Goal: Information Seeking & Learning: Learn about a topic

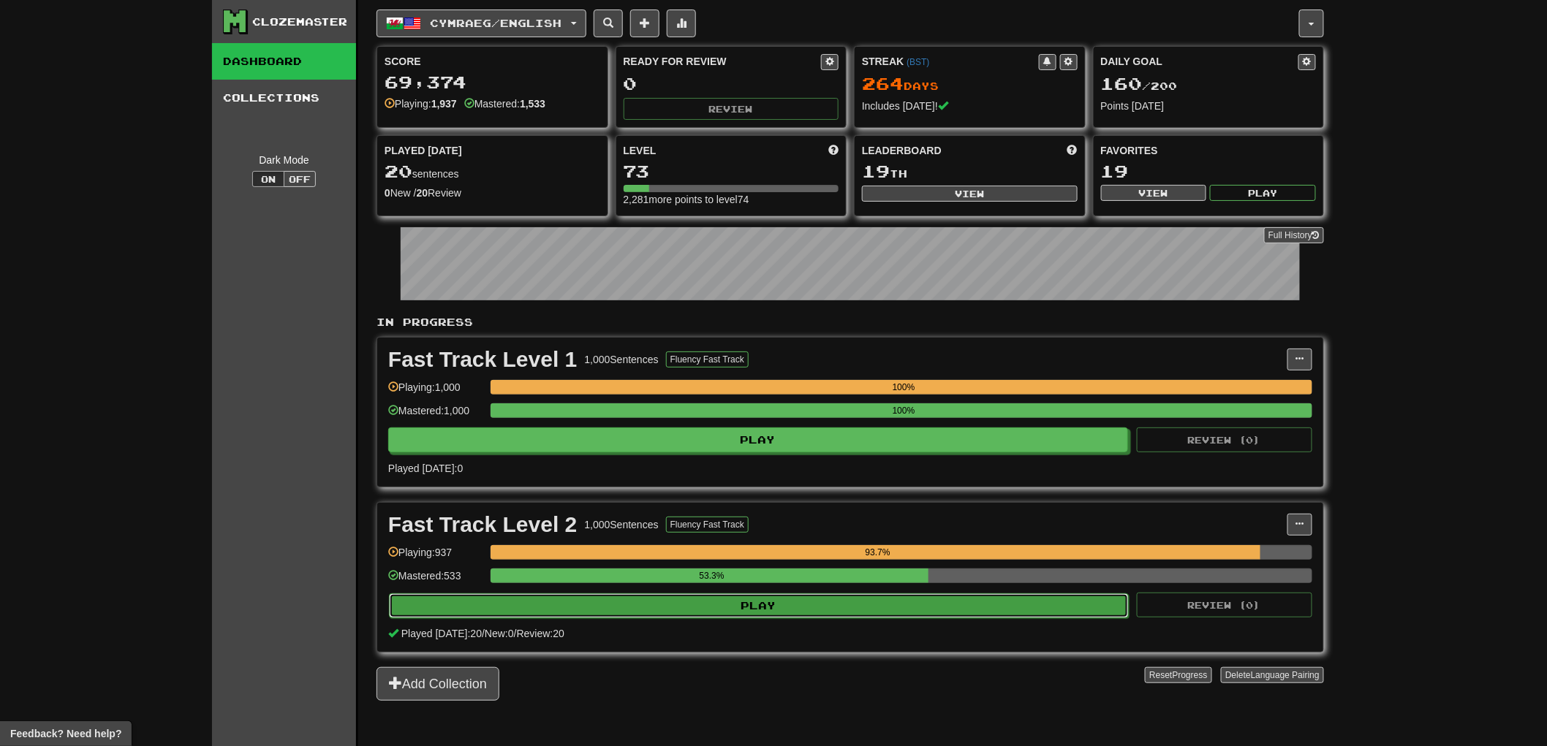
click at [732, 607] on button "Play" at bounding box center [759, 606] width 740 height 25
select select "**"
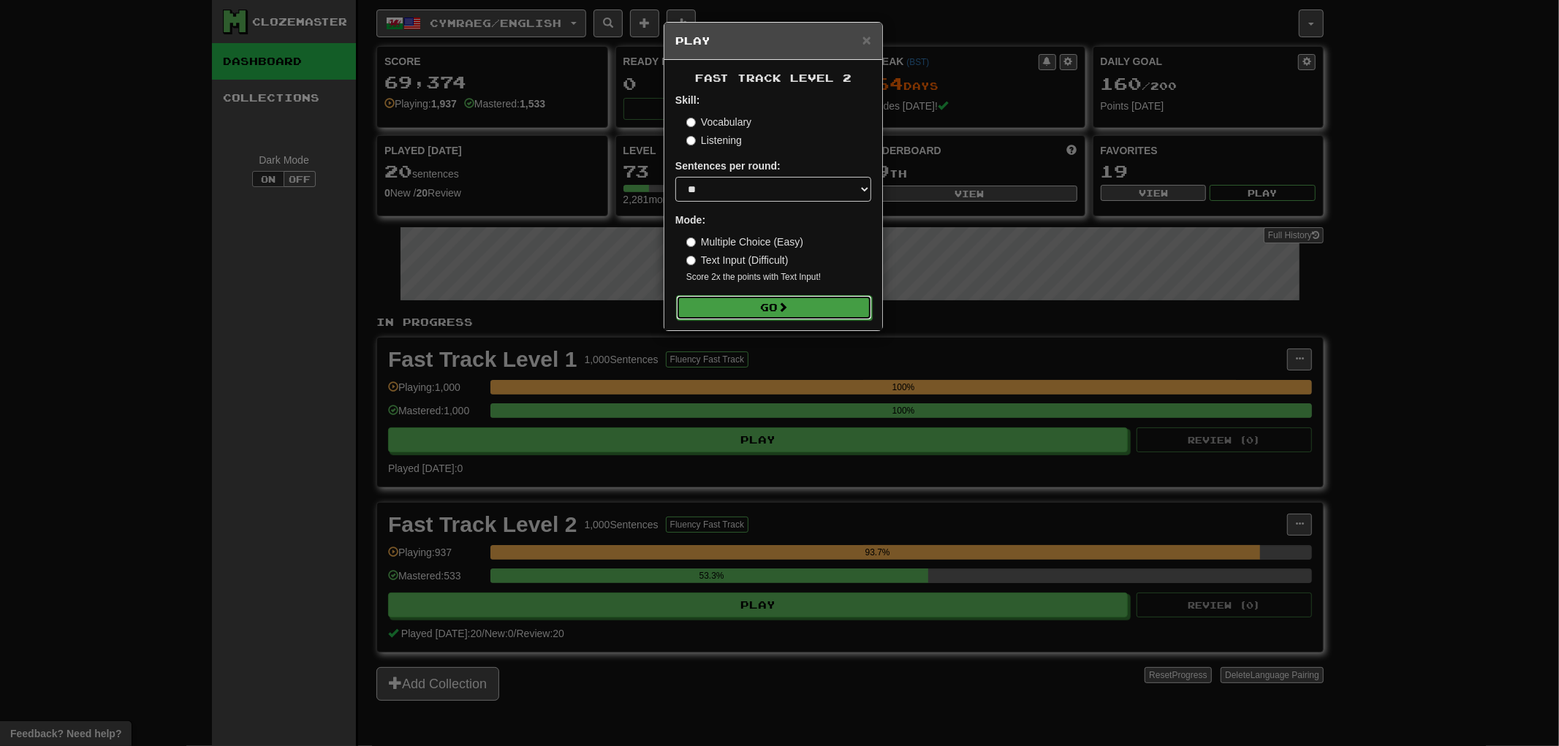
click at [816, 302] on button "Go" at bounding box center [774, 307] width 196 height 25
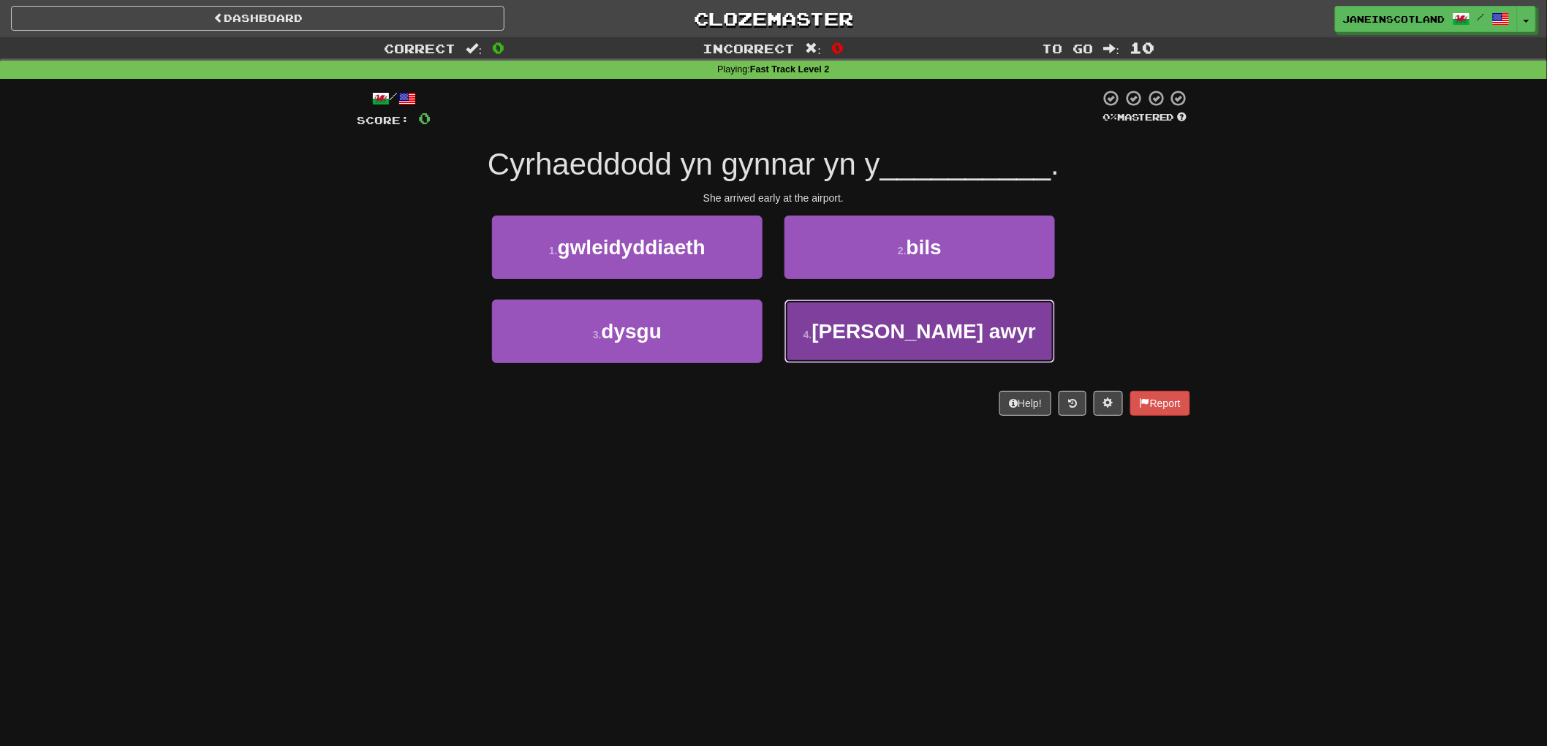
click at [995, 334] on button "4 . [PERSON_NAME] awyr" at bounding box center [919, 332] width 270 height 64
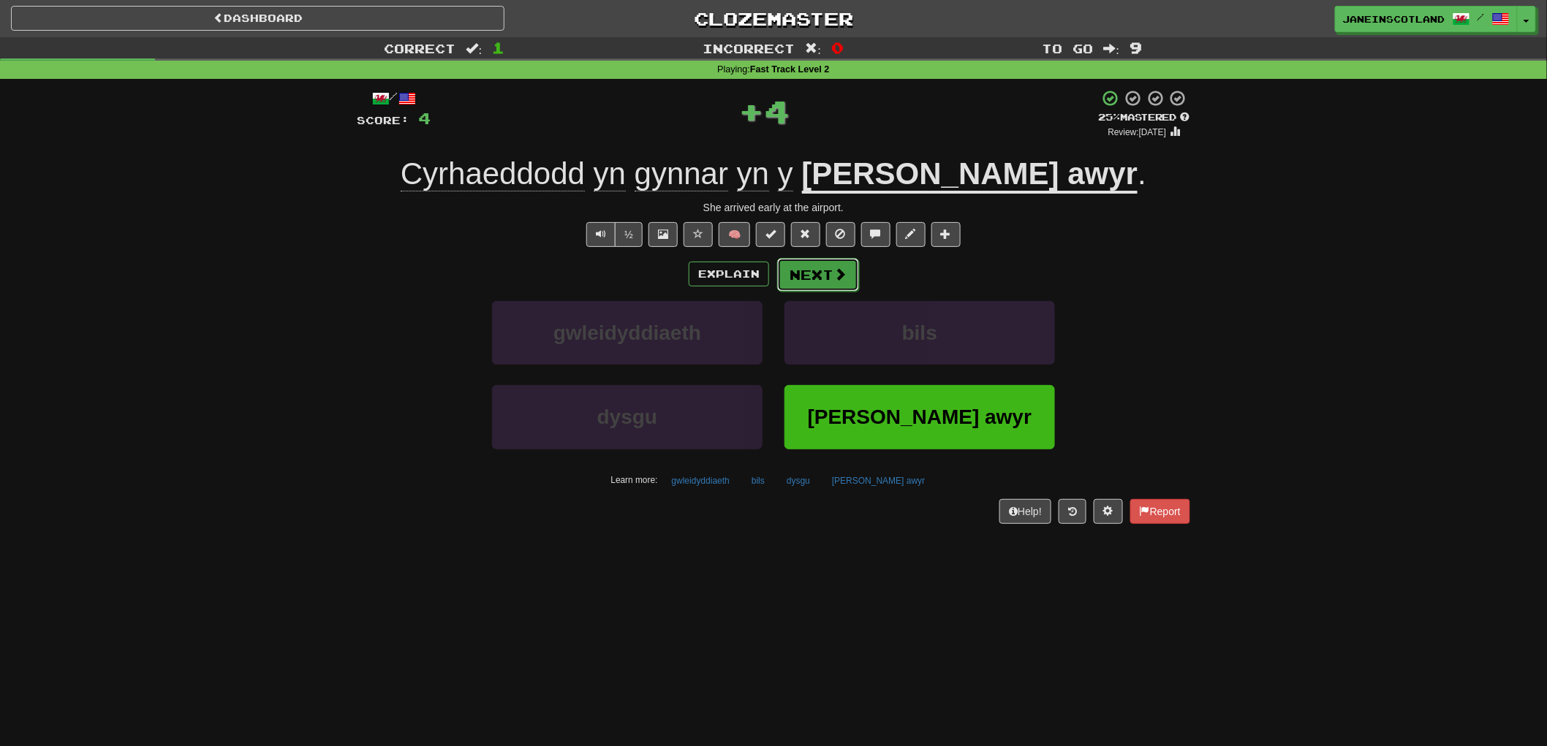
click at [822, 264] on button "Next" at bounding box center [818, 275] width 82 height 34
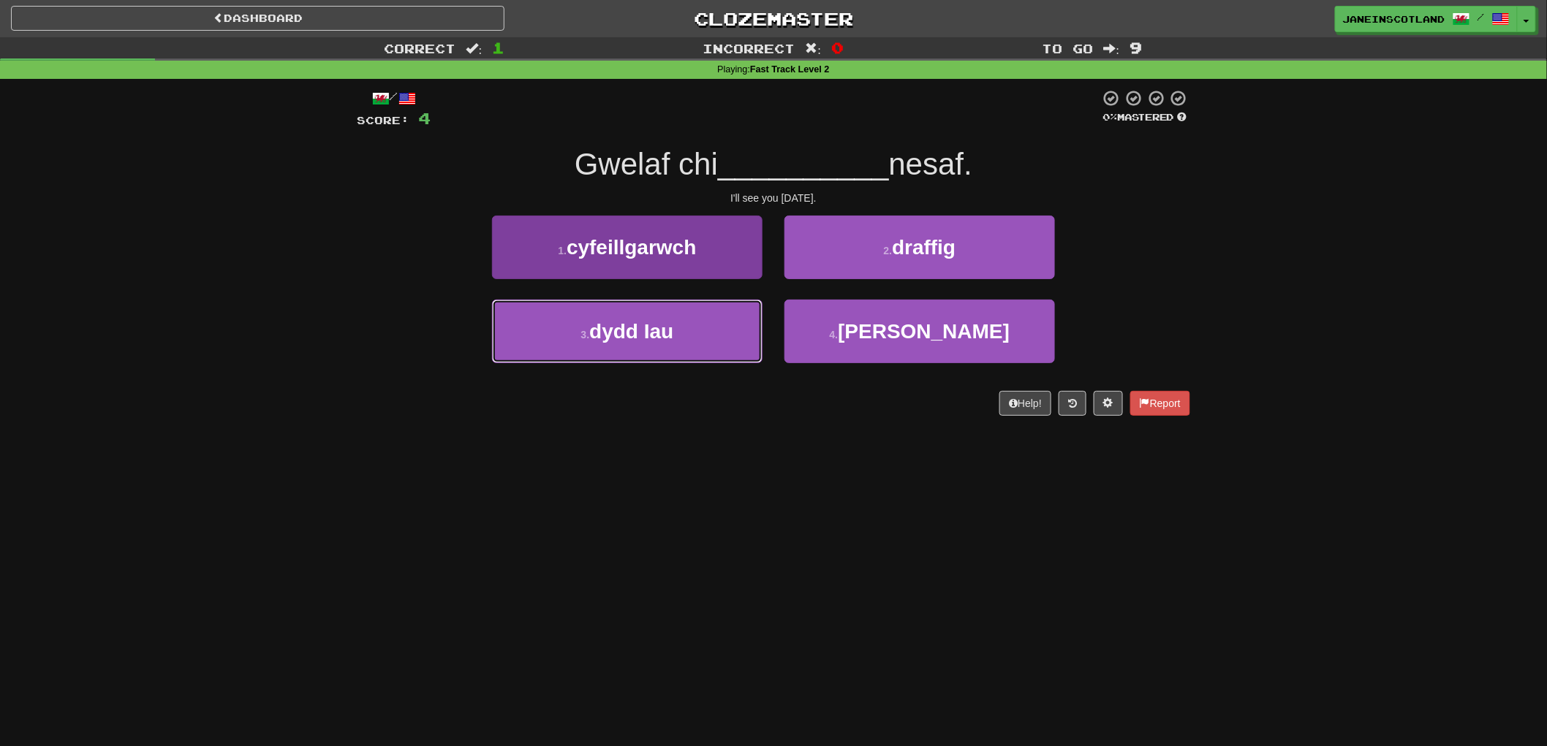
click at [718, 329] on button "3 . dydd Iau" at bounding box center [627, 332] width 270 height 64
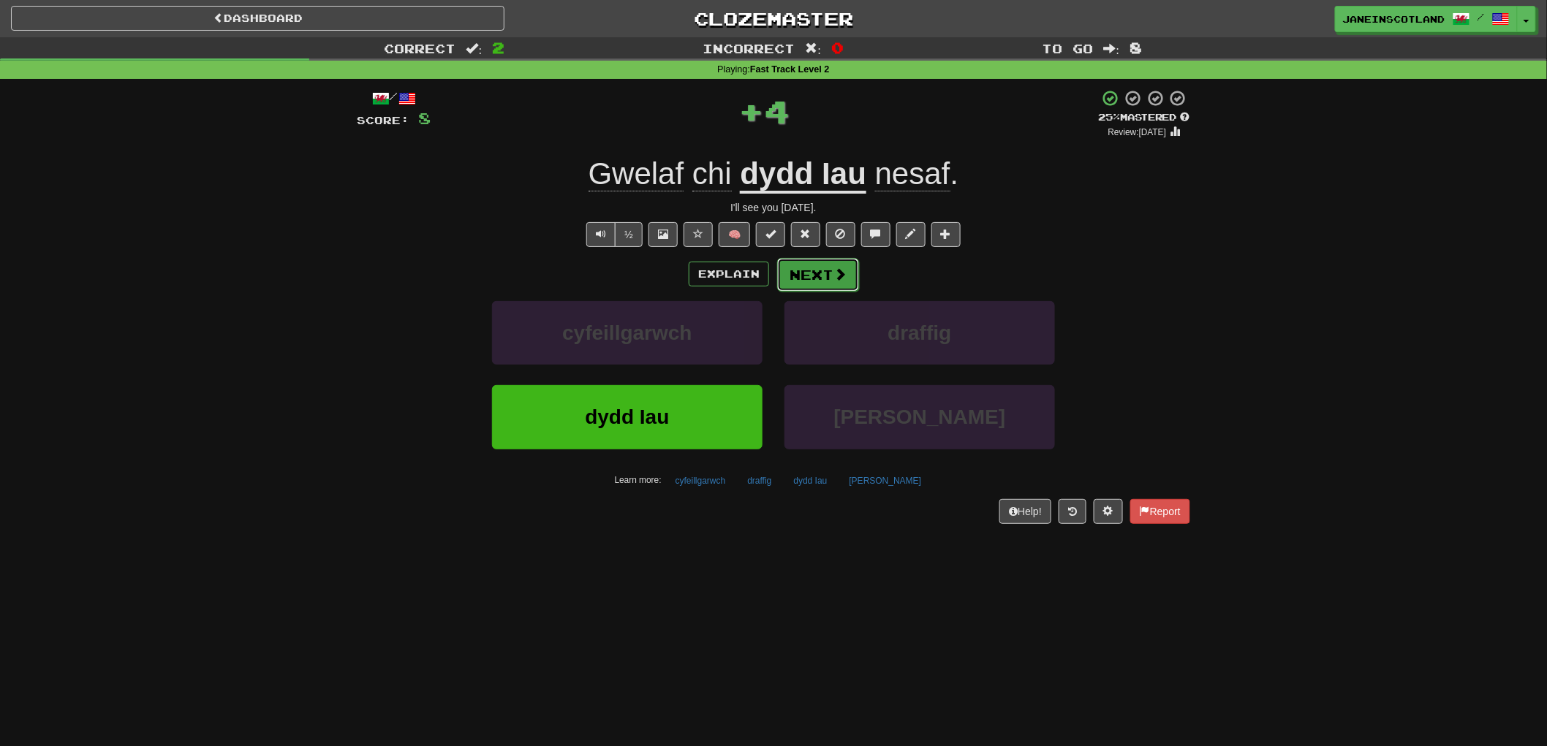
click at [824, 268] on button "Next" at bounding box center [818, 275] width 82 height 34
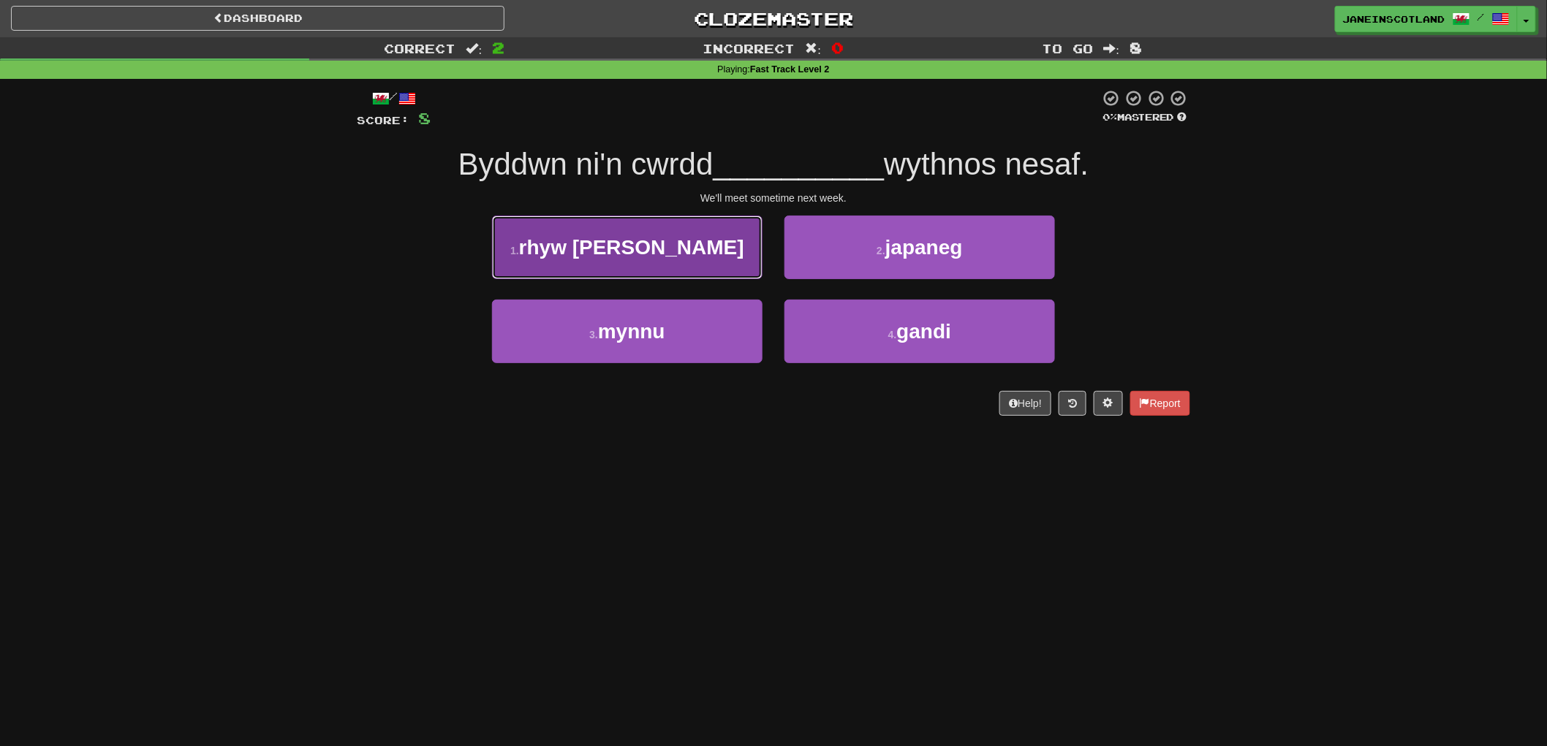
click at [525, 246] on button "1 . rhyw [PERSON_NAME]" at bounding box center [627, 248] width 270 height 64
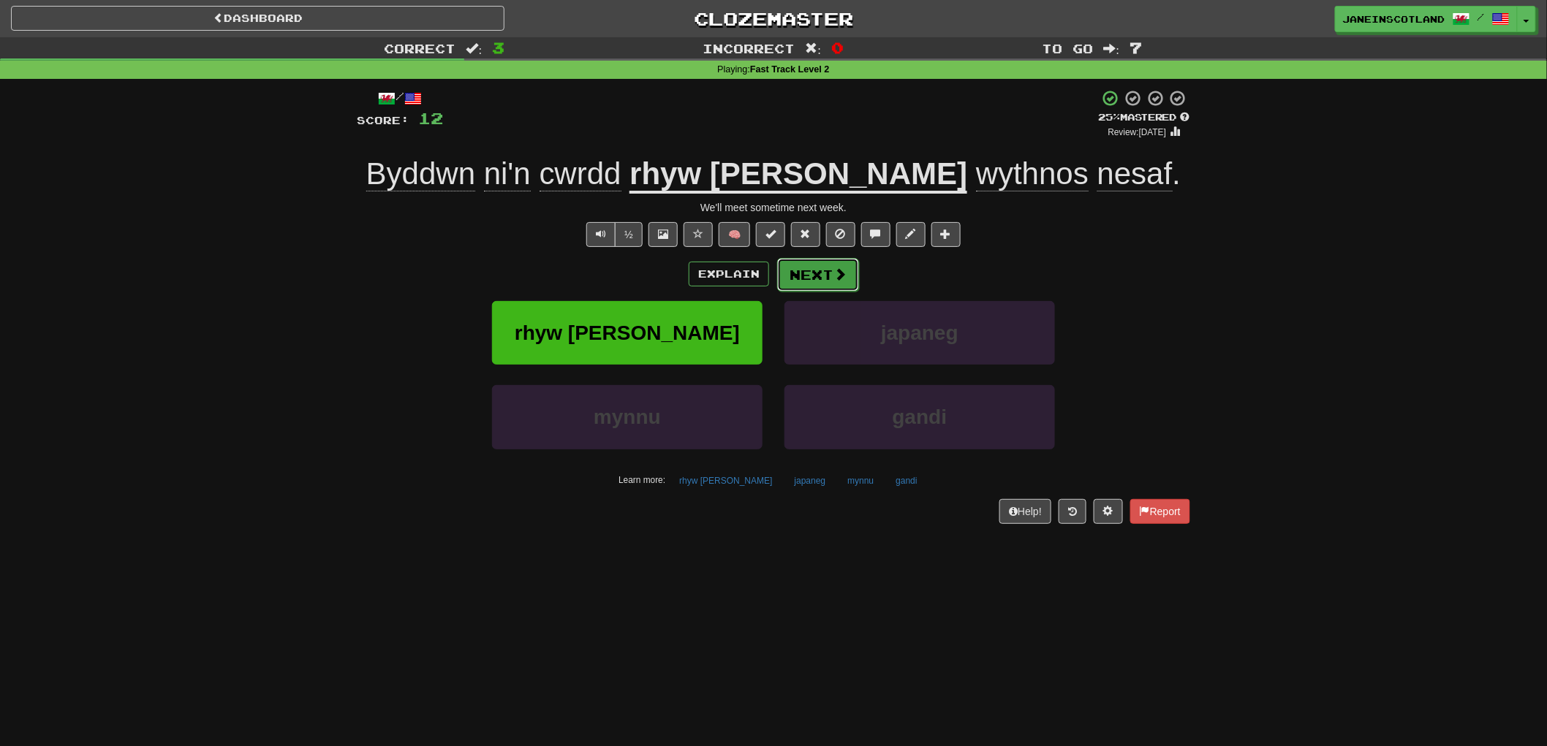
click at [830, 268] on button "Next" at bounding box center [818, 275] width 82 height 34
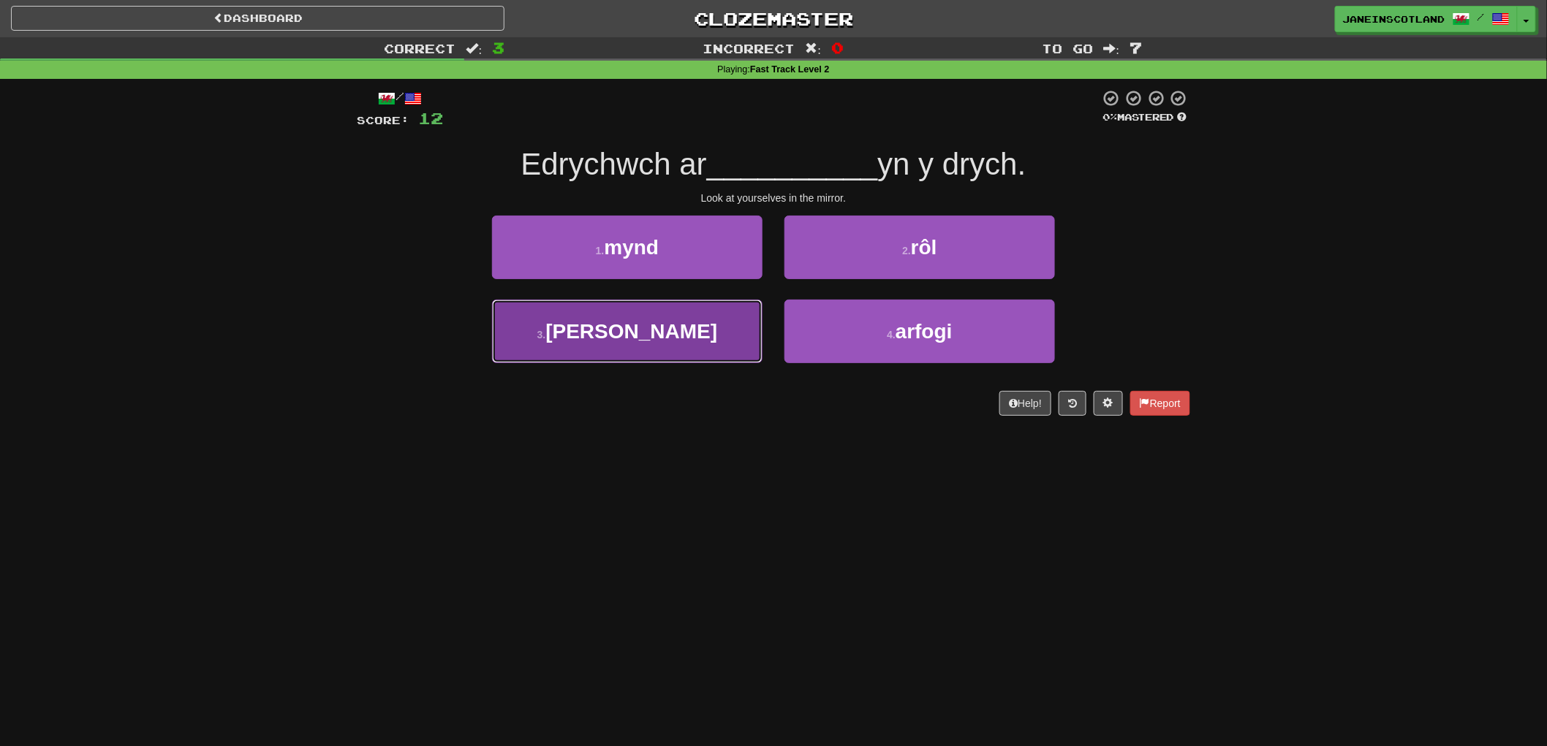
click at [648, 341] on span "[PERSON_NAME]" at bounding box center [631, 331] width 172 height 23
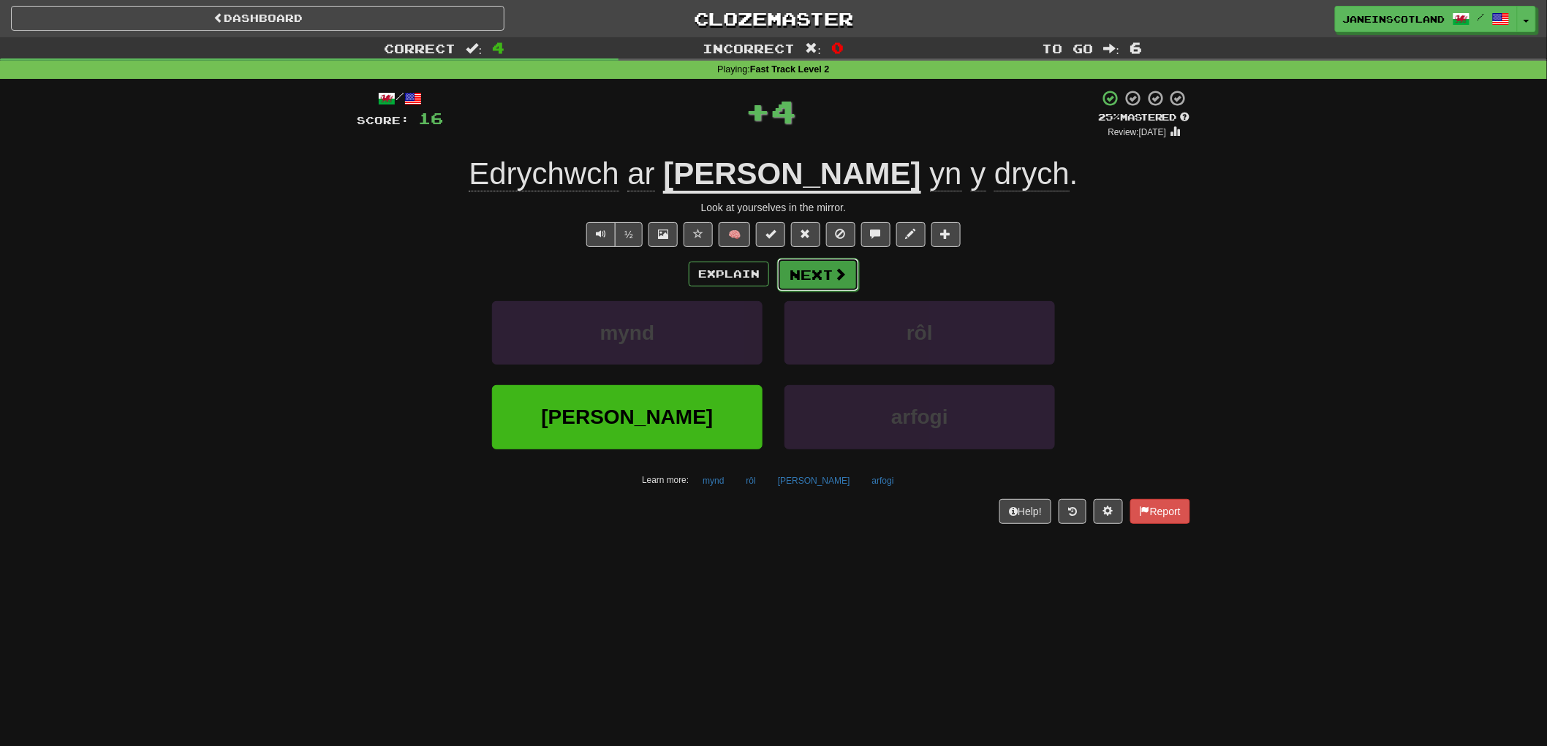
click at [828, 276] on button "Next" at bounding box center [818, 275] width 82 height 34
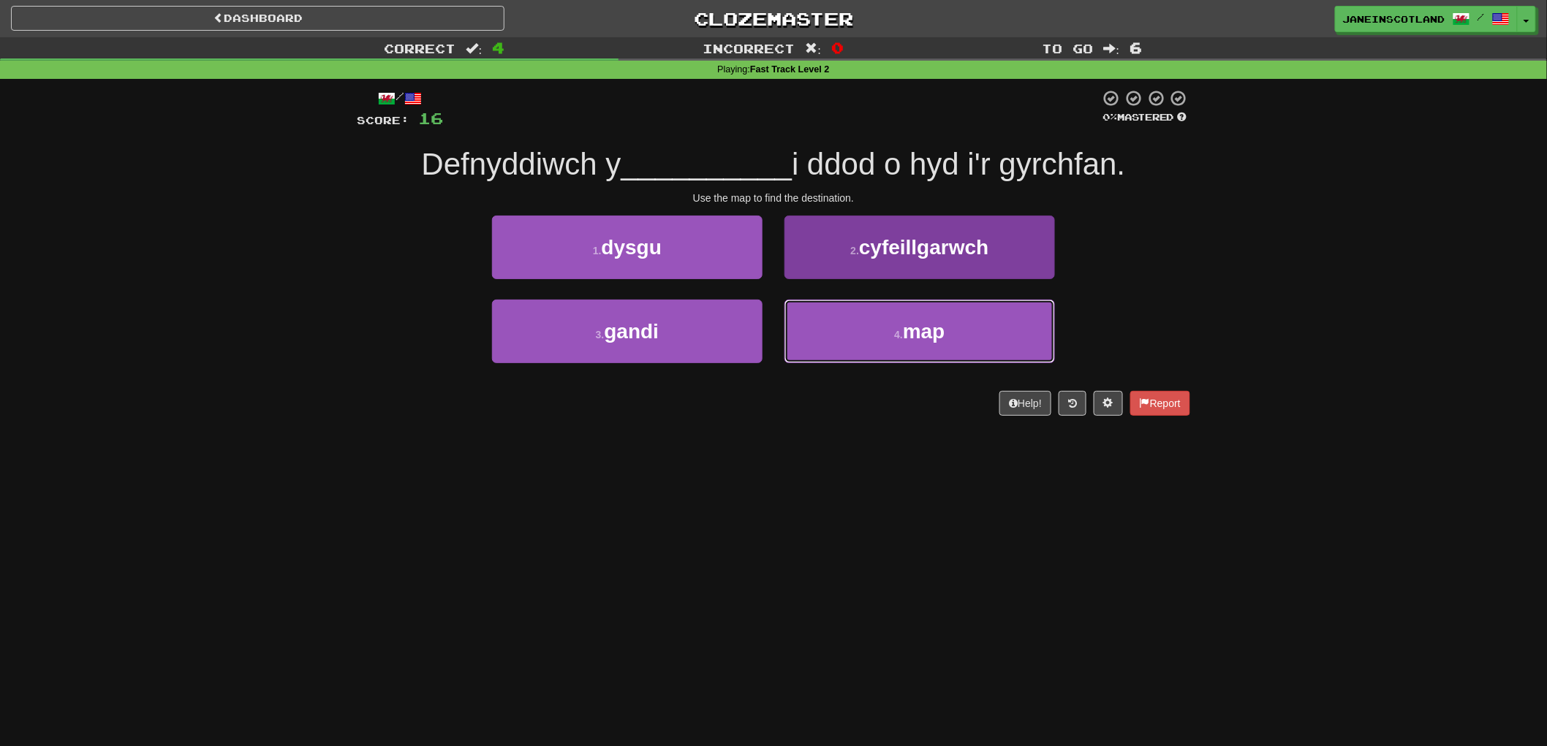
drag, startPoint x: 899, startPoint y: 337, endPoint x: 933, endPoint y: 325, distance: 36.3
click at [912, 330] on button "4 . map" at bounding box center [919, 332] width 270 height 64
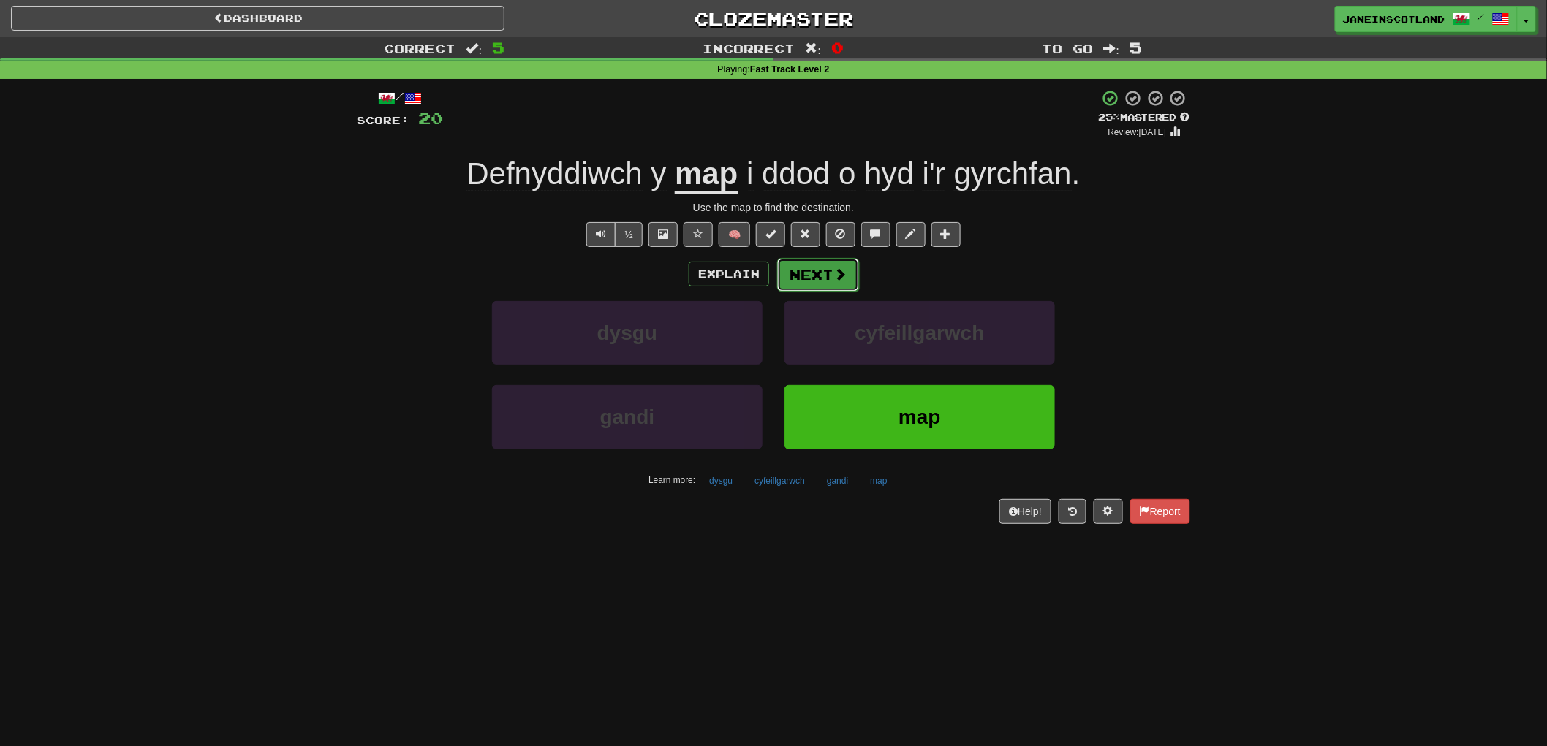
click at [820, 273] on button "Next" at bounding box center [818, 275] width 82 height 34
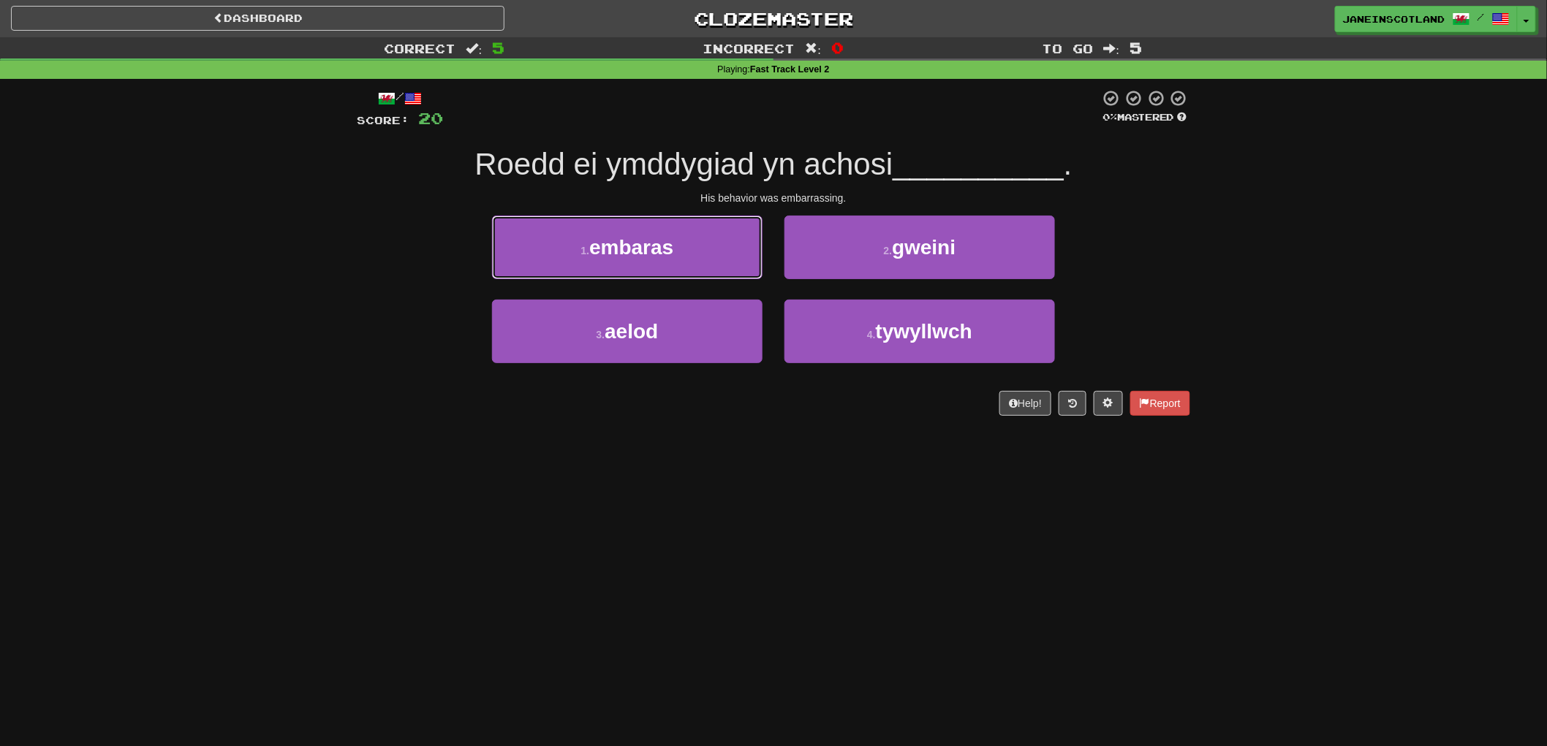
click at [677, 244] on button "1 . embaras" at bounding box center [627, 248] width 270 height 64
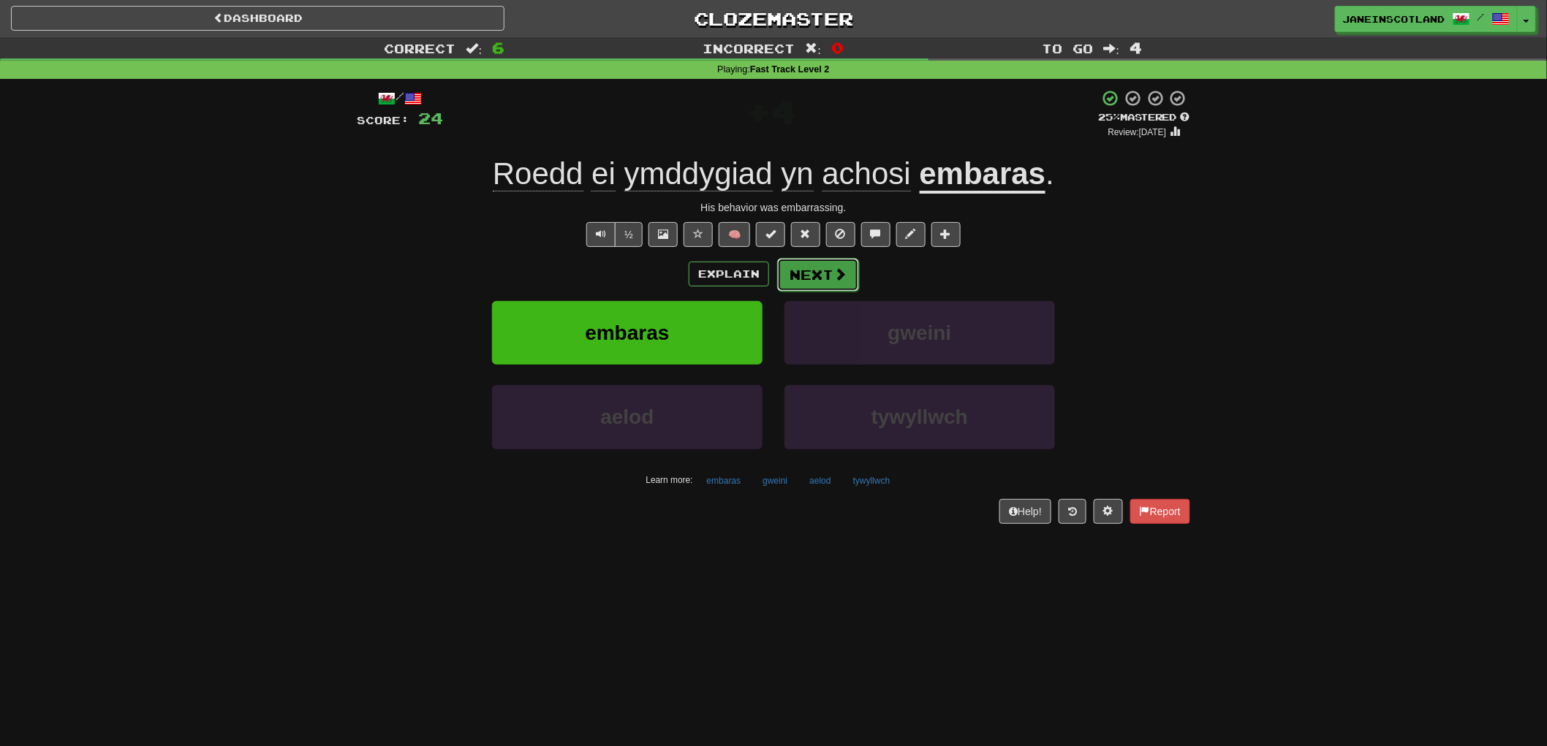
click at [841, 278] on span at bounding box center [839, 274] width 13 height 13
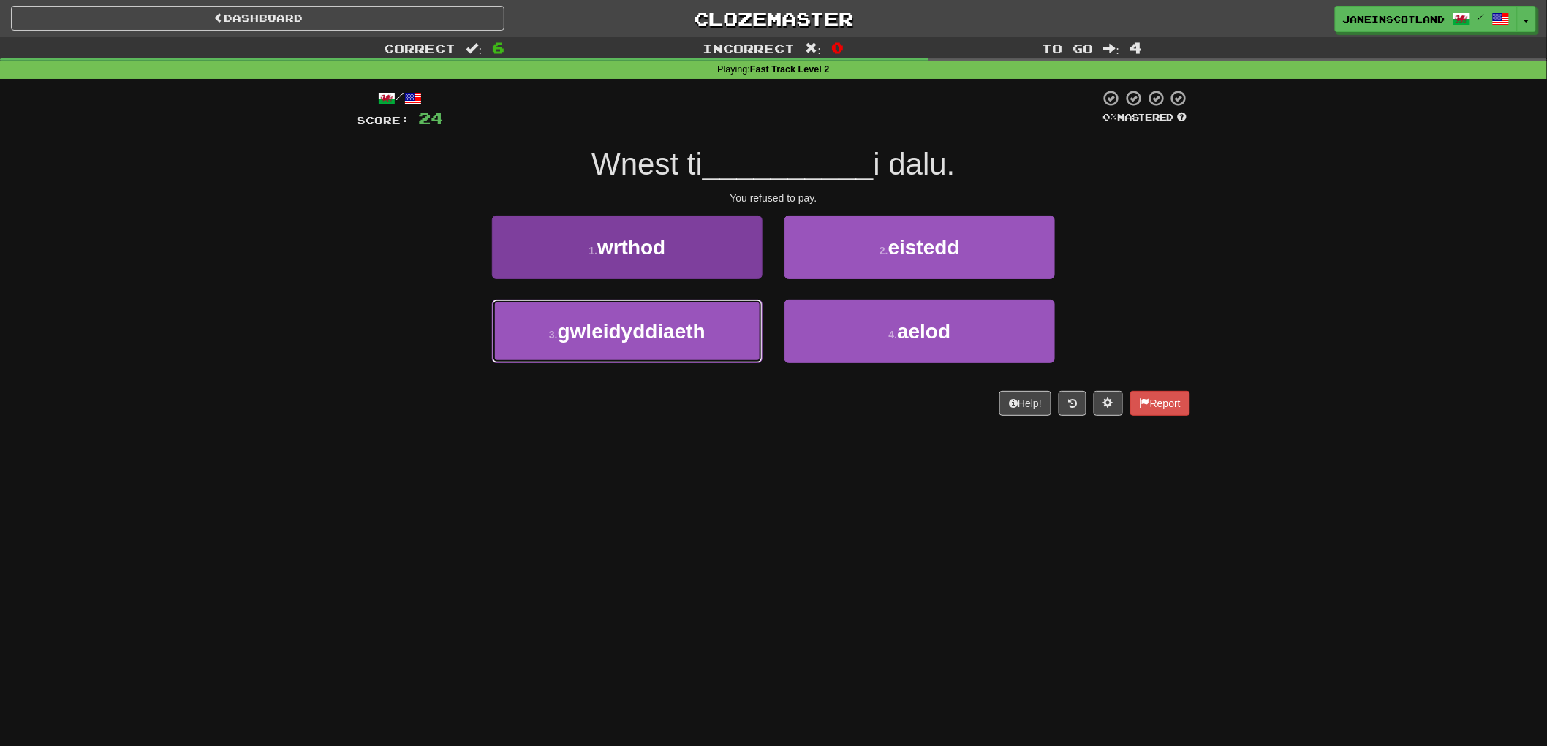
click at [528, 330] on button "3 . gwleidyddiaeth" at bounding box center [627, 332] width 270 height 64
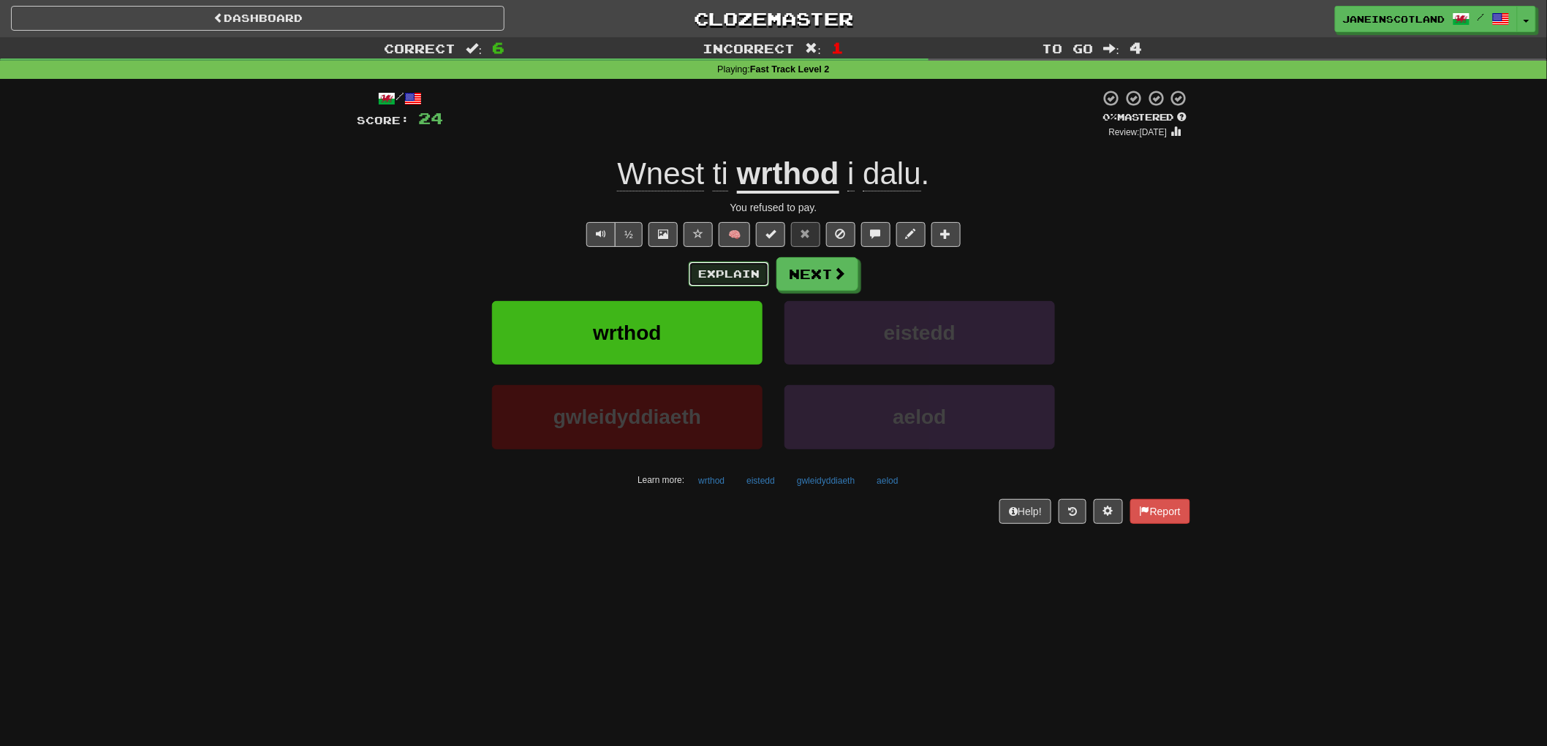
click at [727, 269] on button "Explain" at bounding box center [729, 274] width 80 height 25
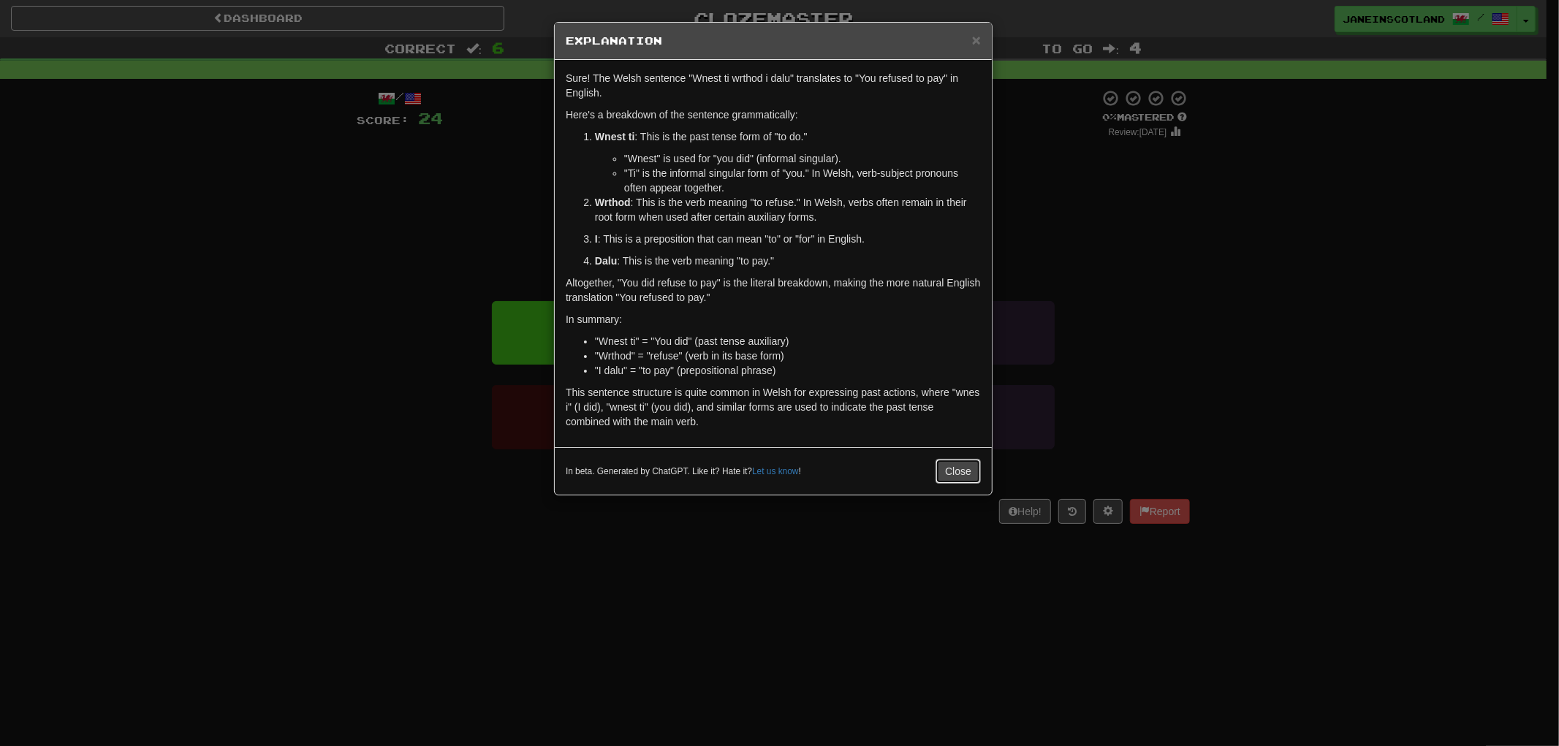
click at [955, 471] on button "Close" at bounding box center [958, 471] width 45 height 25
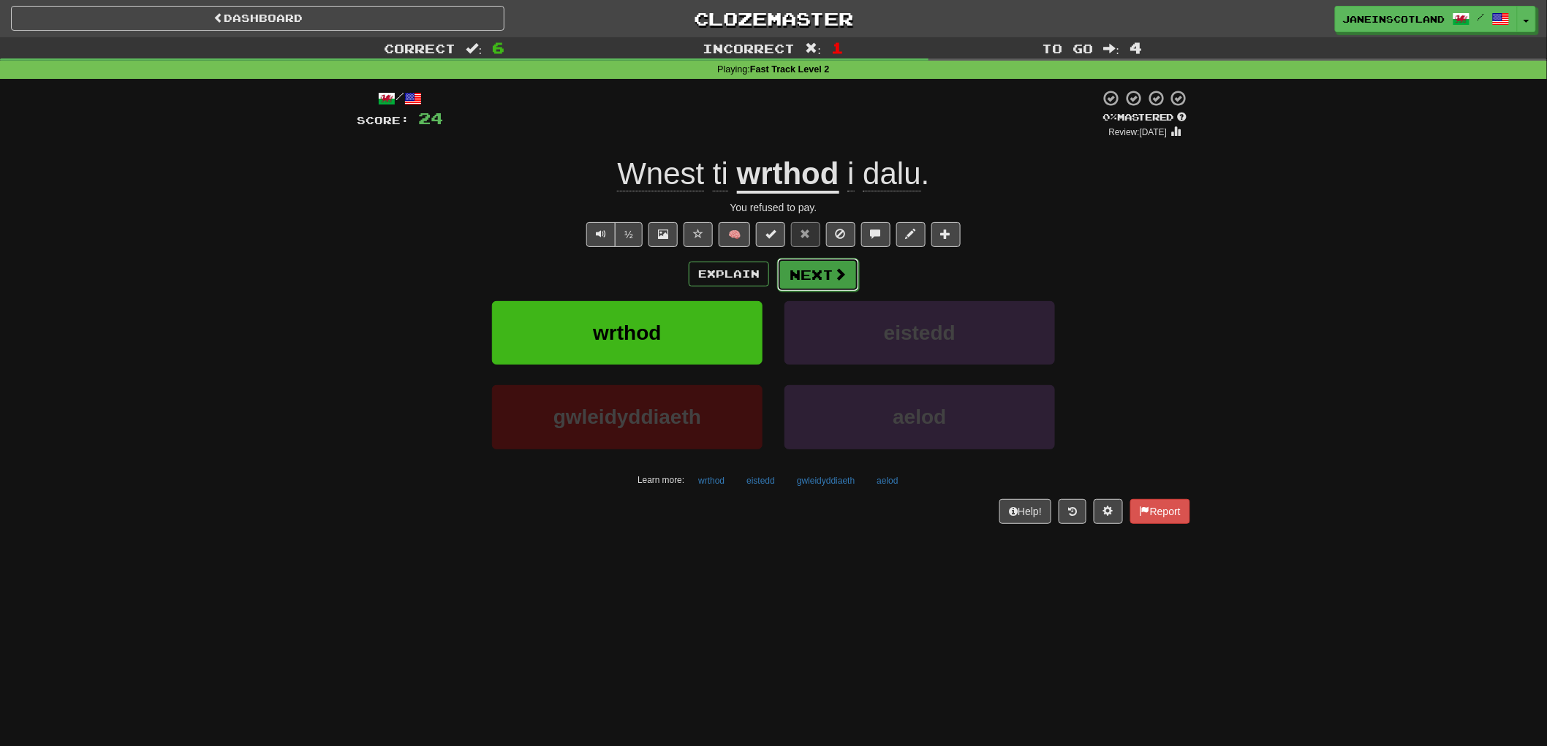
click at [838, 270] on span at bounding box center [839, 274] width 13 height 13
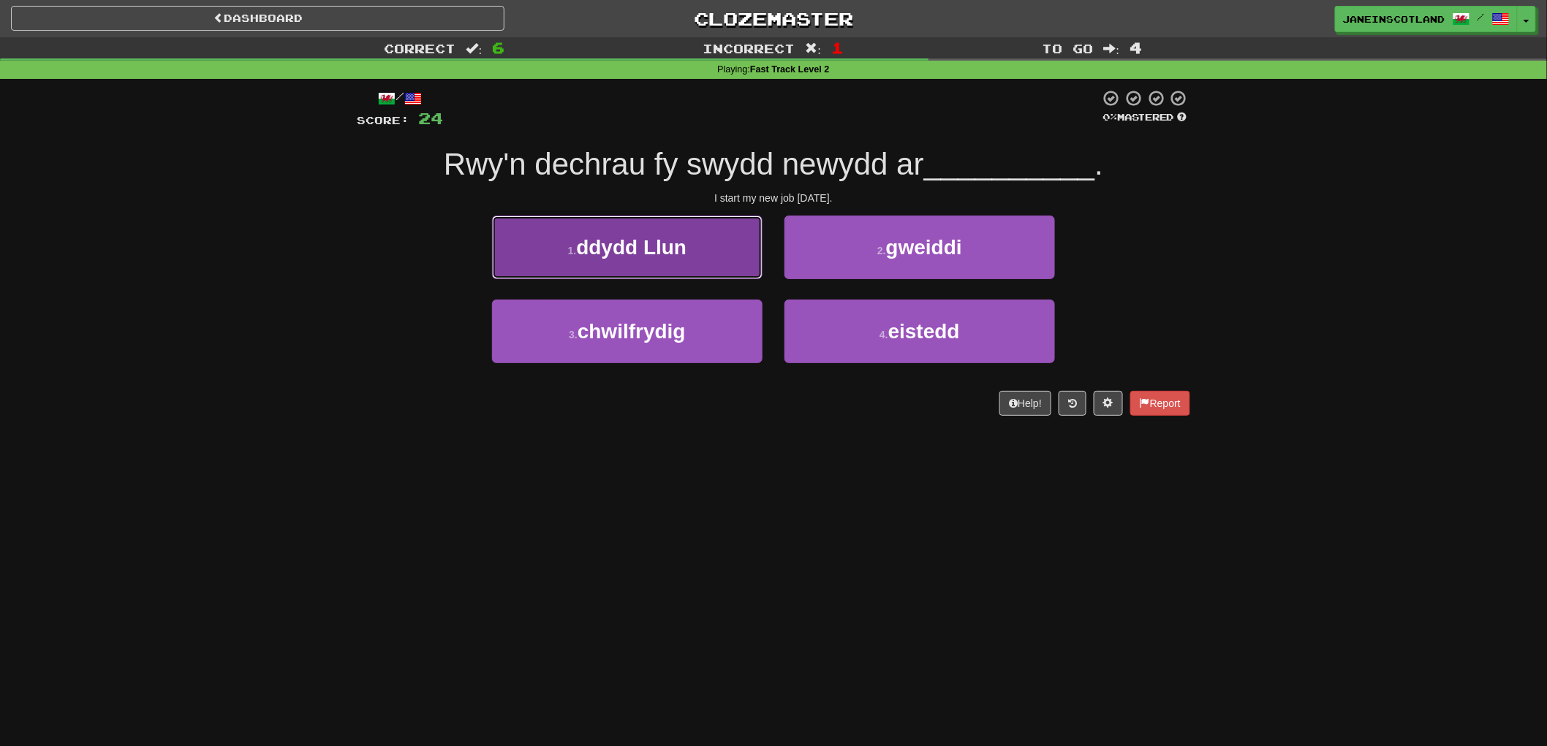
click at [645, 263] on button "1 . ddydd Llun" at bounding box center [627, 248] width 270 height 64
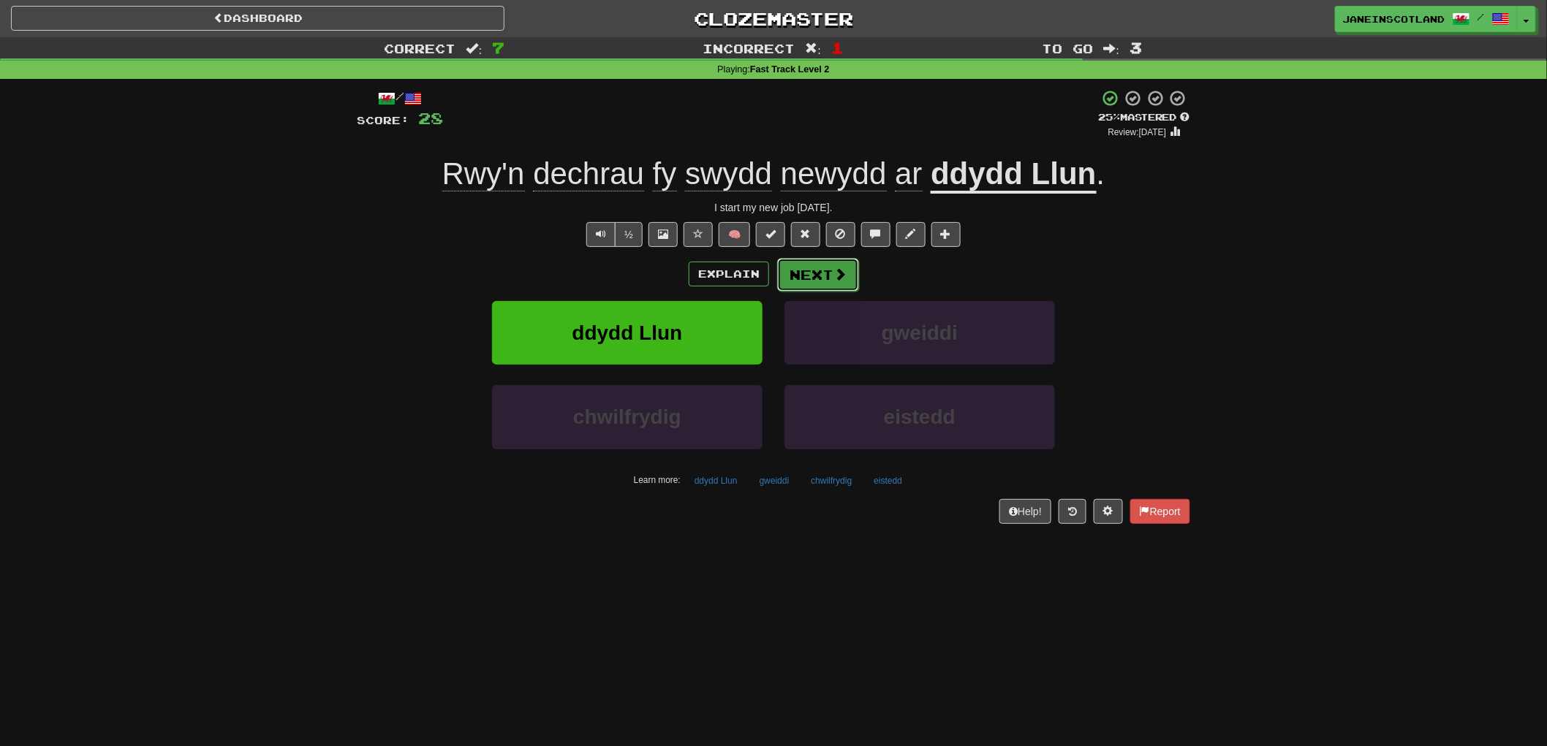
click at [808, 273] on button "Next" at bounding box center [818, 275] width 82 height 34
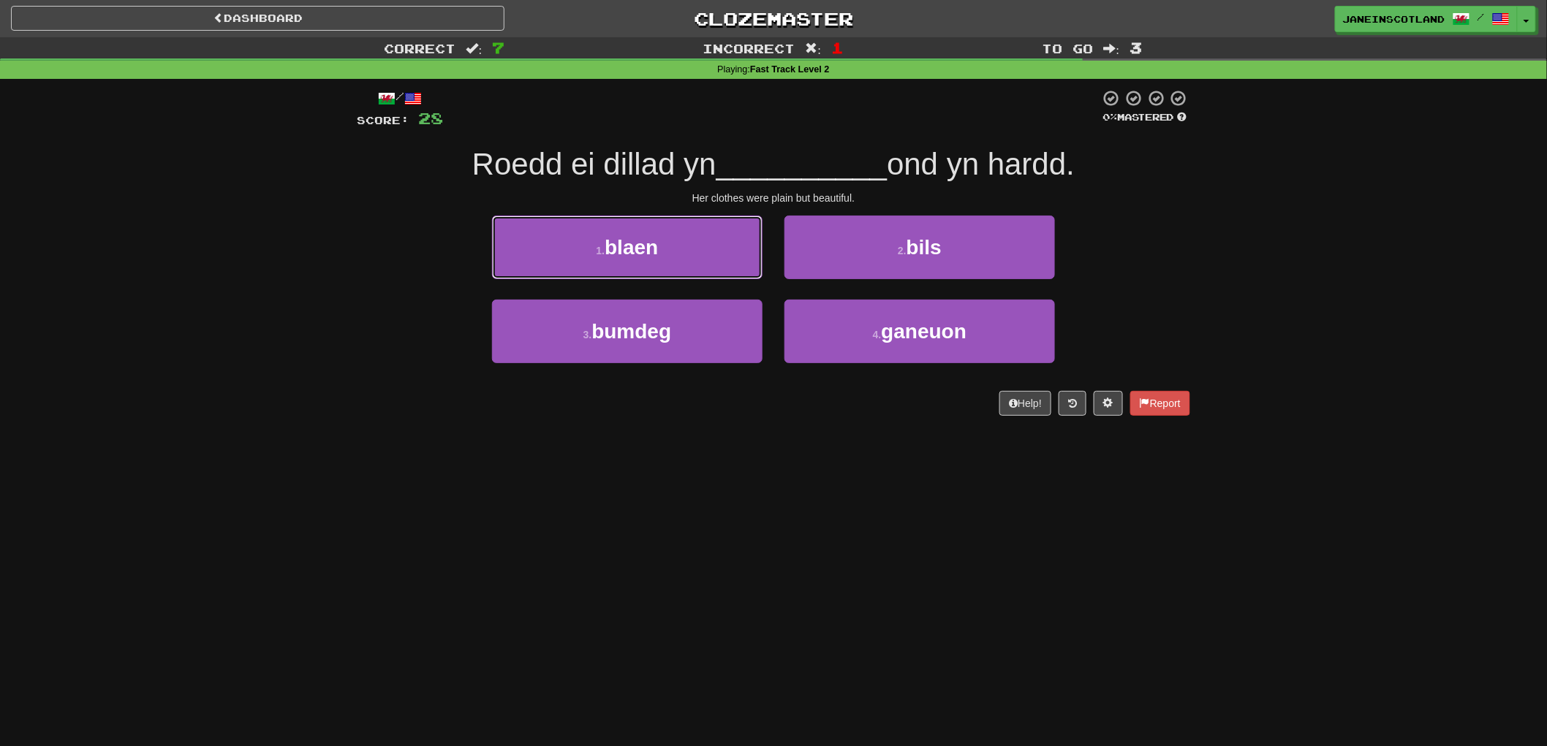
click at [558, 249] on button "1 . blaen" at bounding box center [627, 248] width 270 height 64
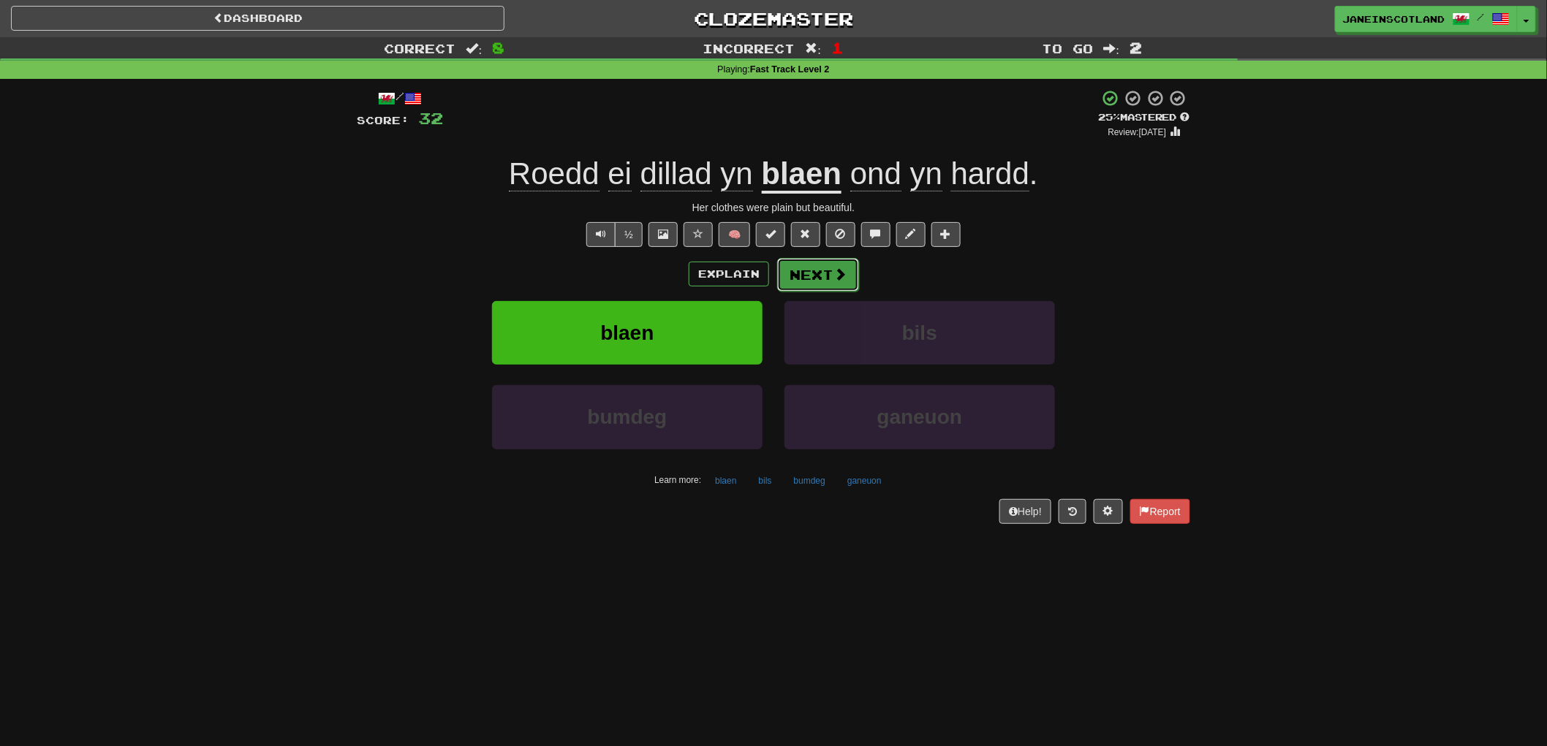
click at [835, 276] on span at bounding box center [839, 274] width 13 height 13
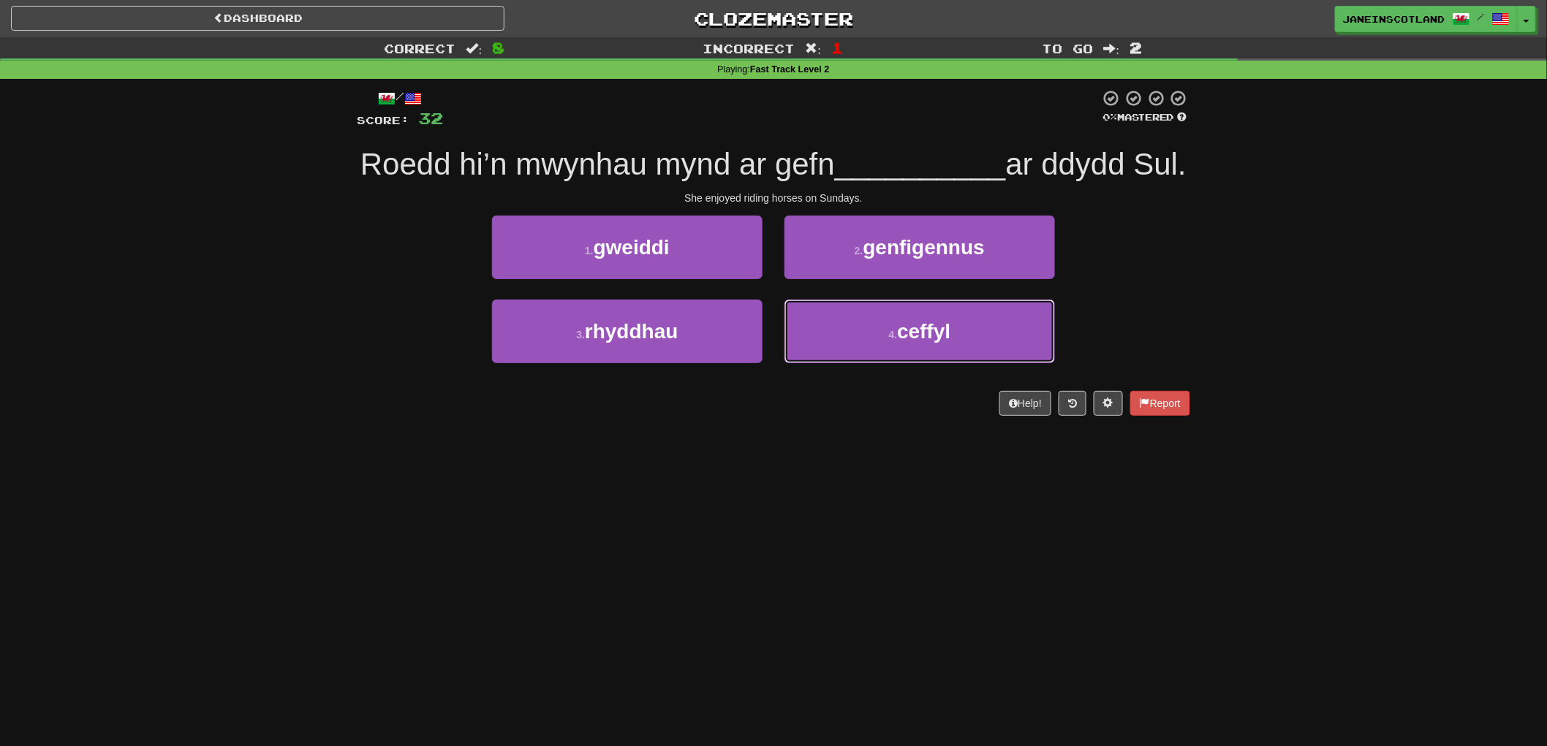
click at [878, 363] on button "4 . ceffyl" at bounding box center [919, 332] width 270 height 64
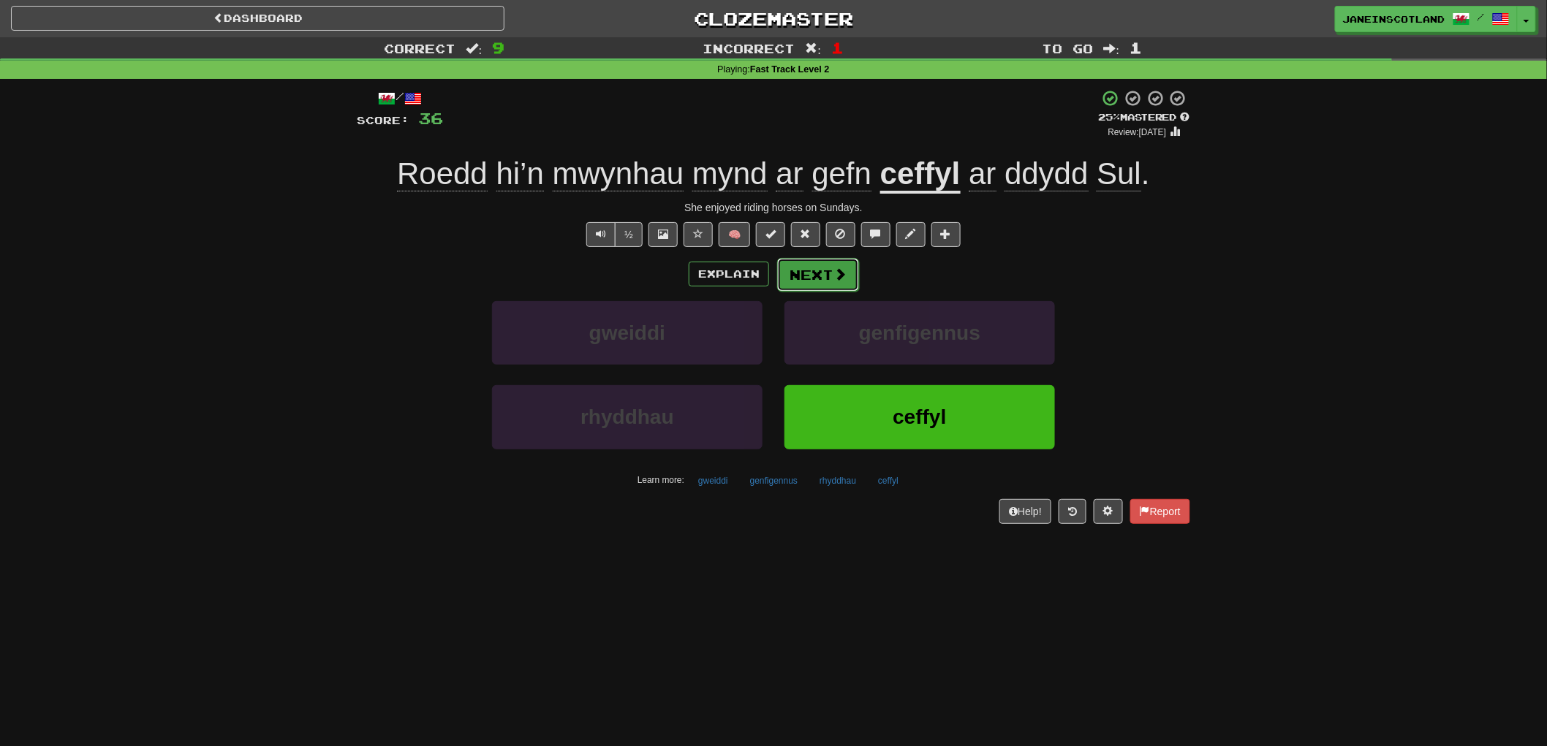
click at [819, 281] on button "Next" at bounding box center [818, 275] width 82 height 34
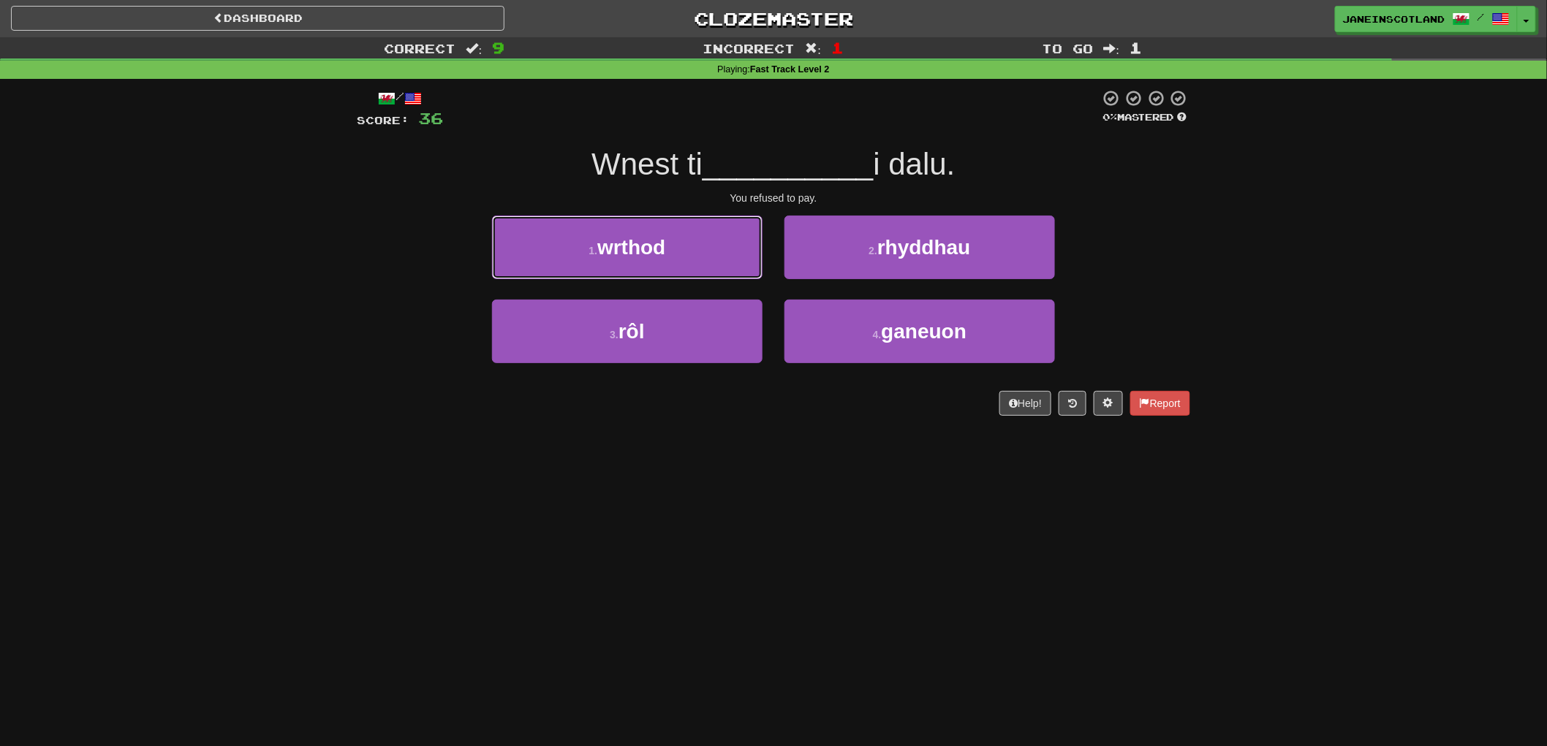
click at [684, 253] on button "1 . wrthod" at bounding box center [627, 248] width 270 height 64
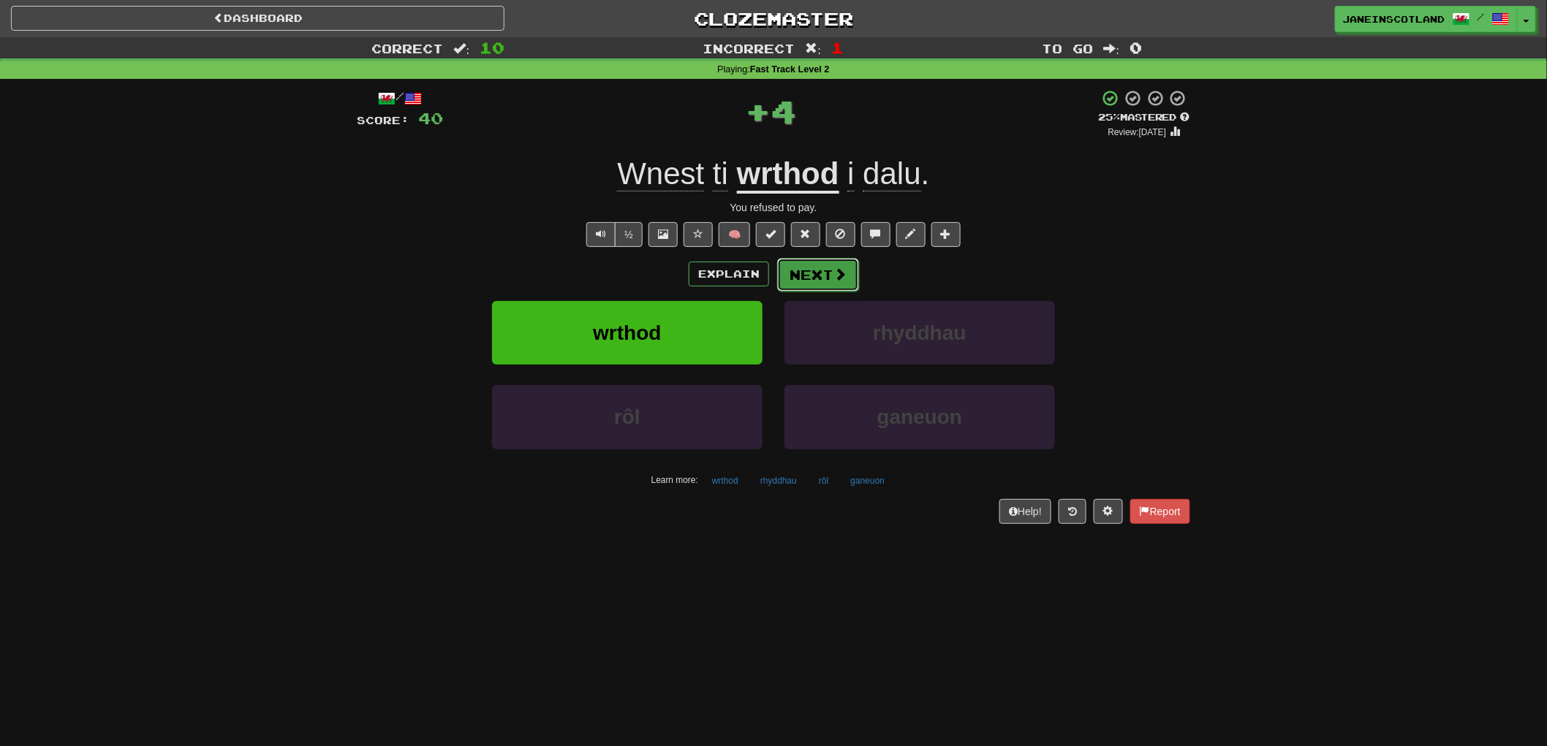
click at [836, 273] on span at bounding box center [839, 274] width 13 height 13
